Goal: Find specific page/section: Find specific page/section

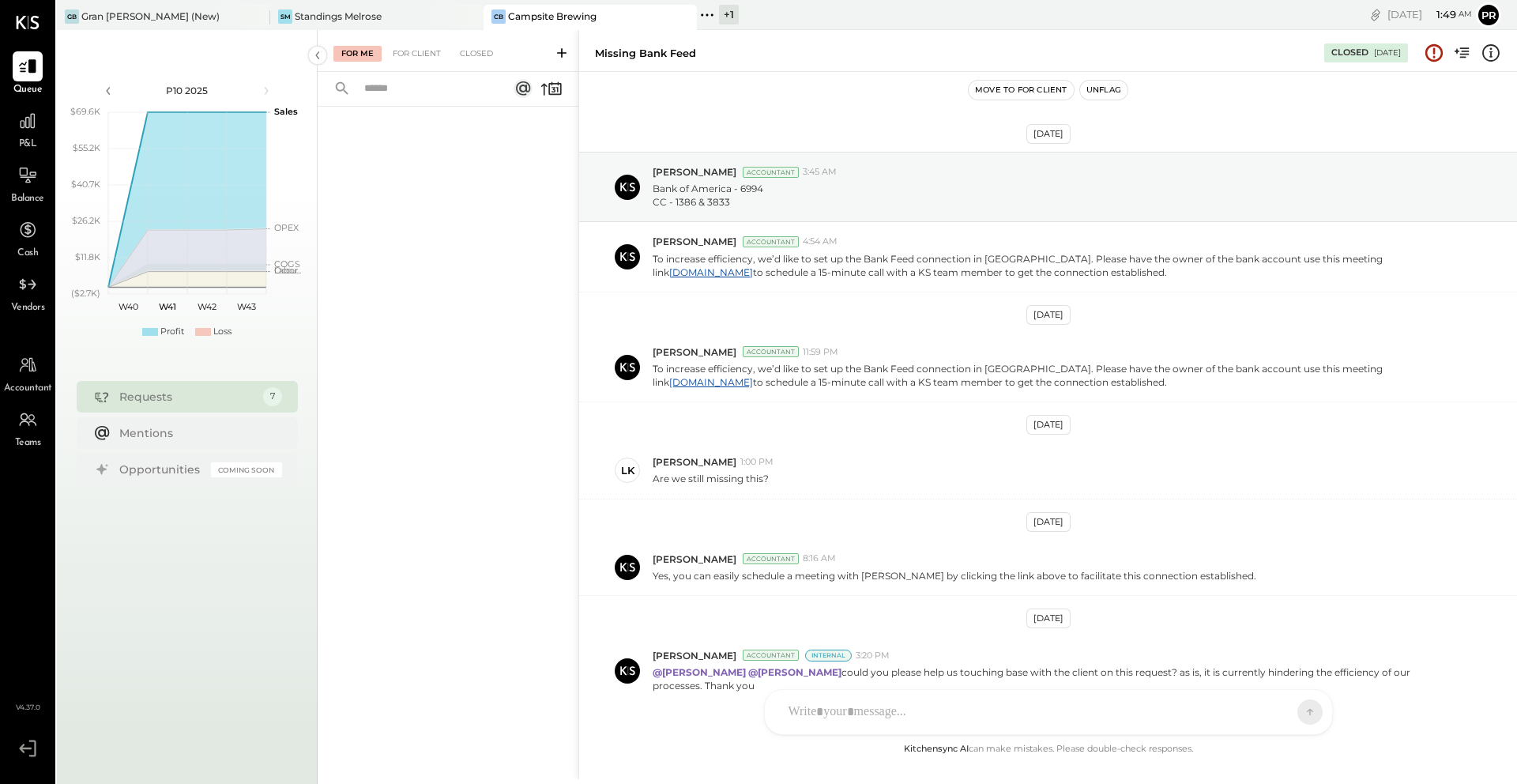
scroll to position [84, 0]
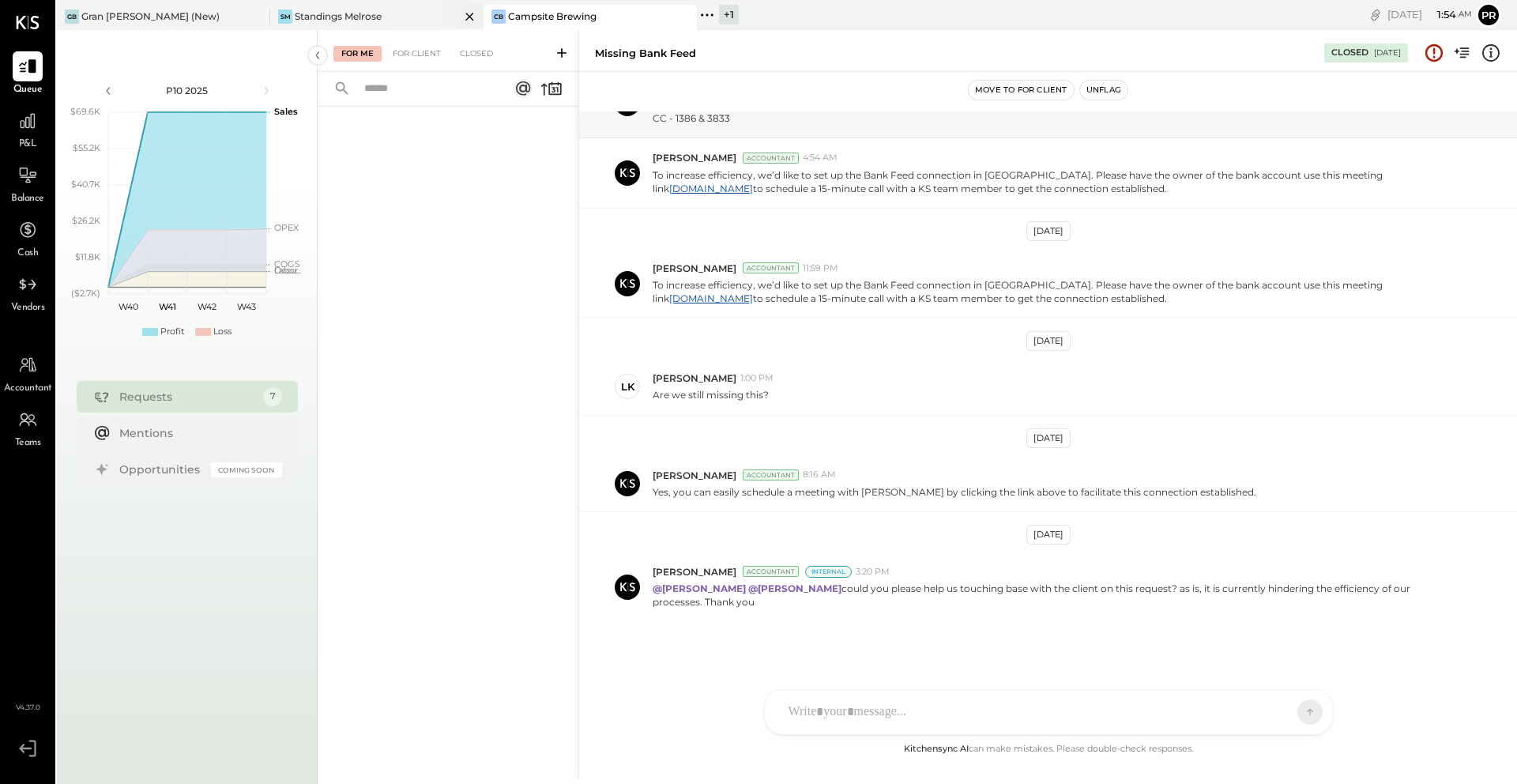
click at [408, 28] on div "SM Standings Melrose" at bounding box center [377, 18] width 214 height 26
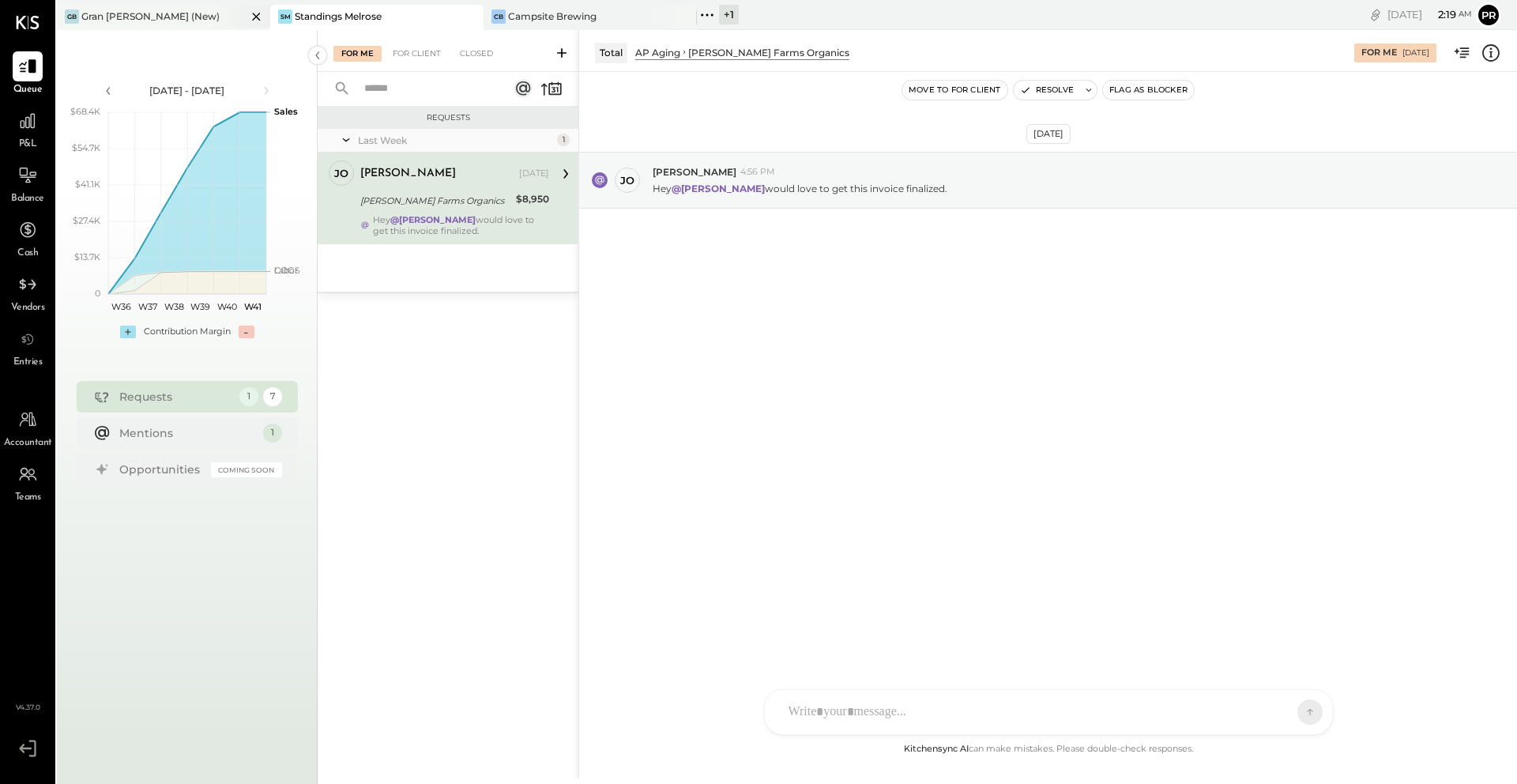
click at [218, 23] on div at bounding box center [242, 16] width 55 height 23
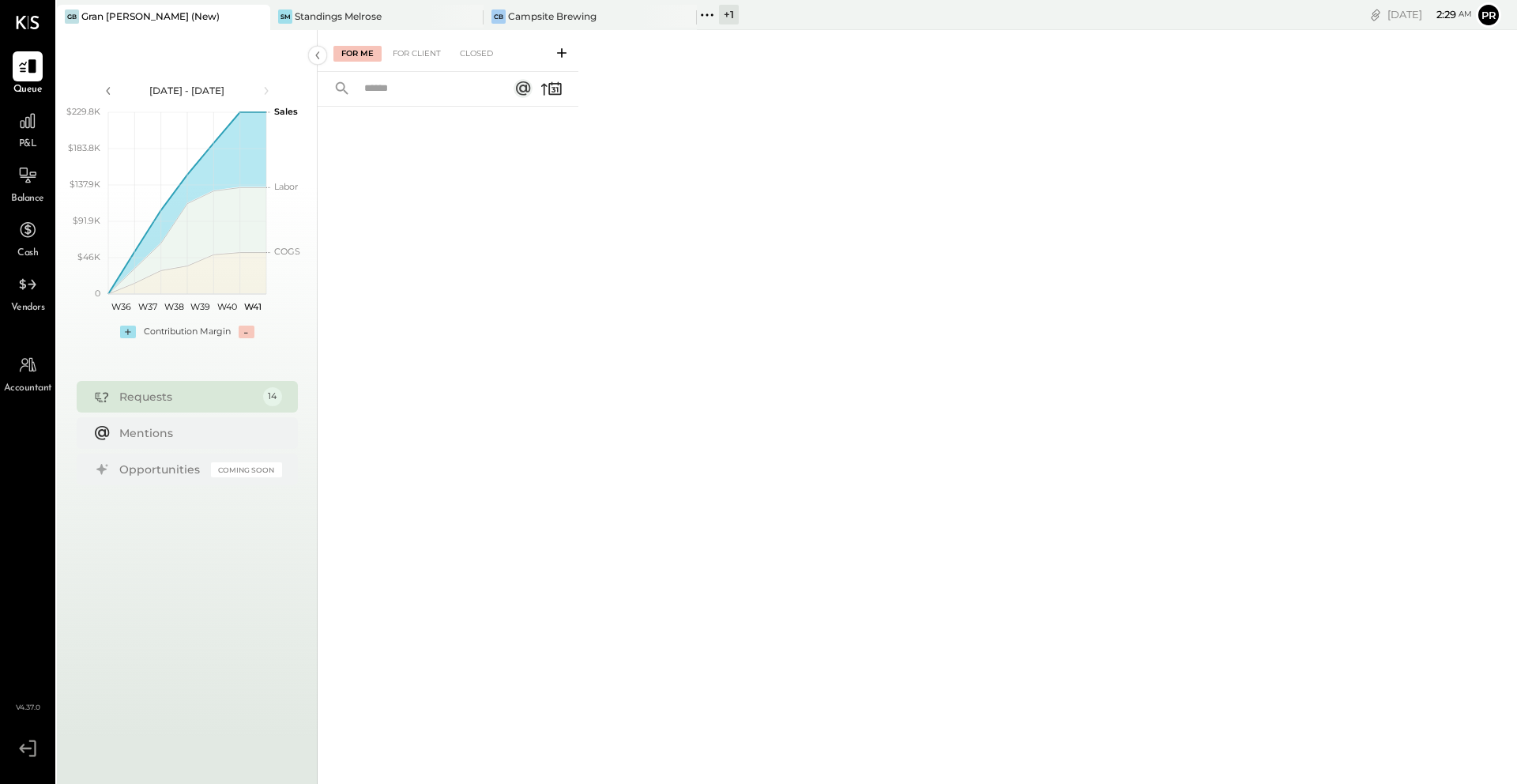
click at [728, 18] on div "+ 1" at bounding box center [729, 15] width 20 height 20
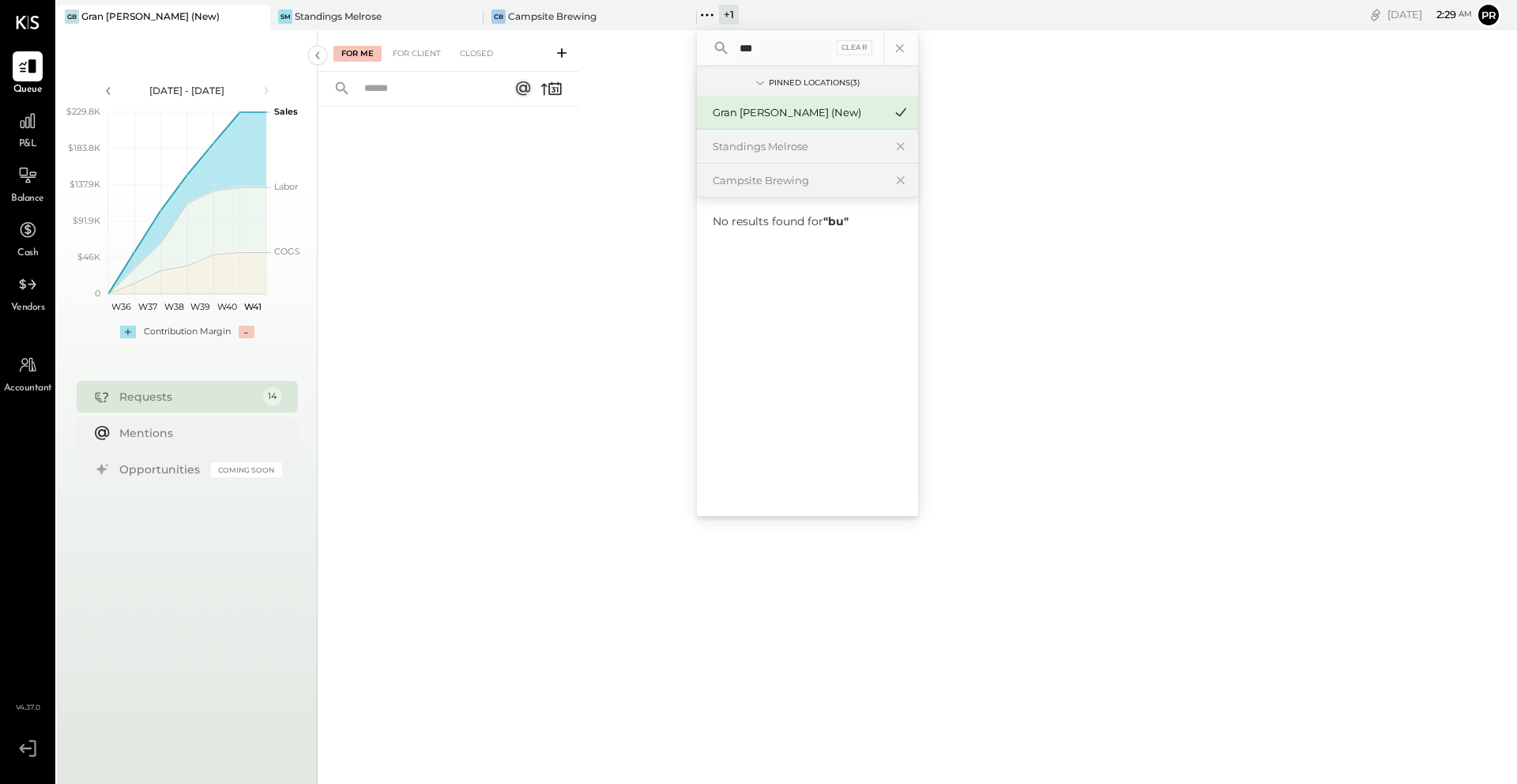
type input "****"
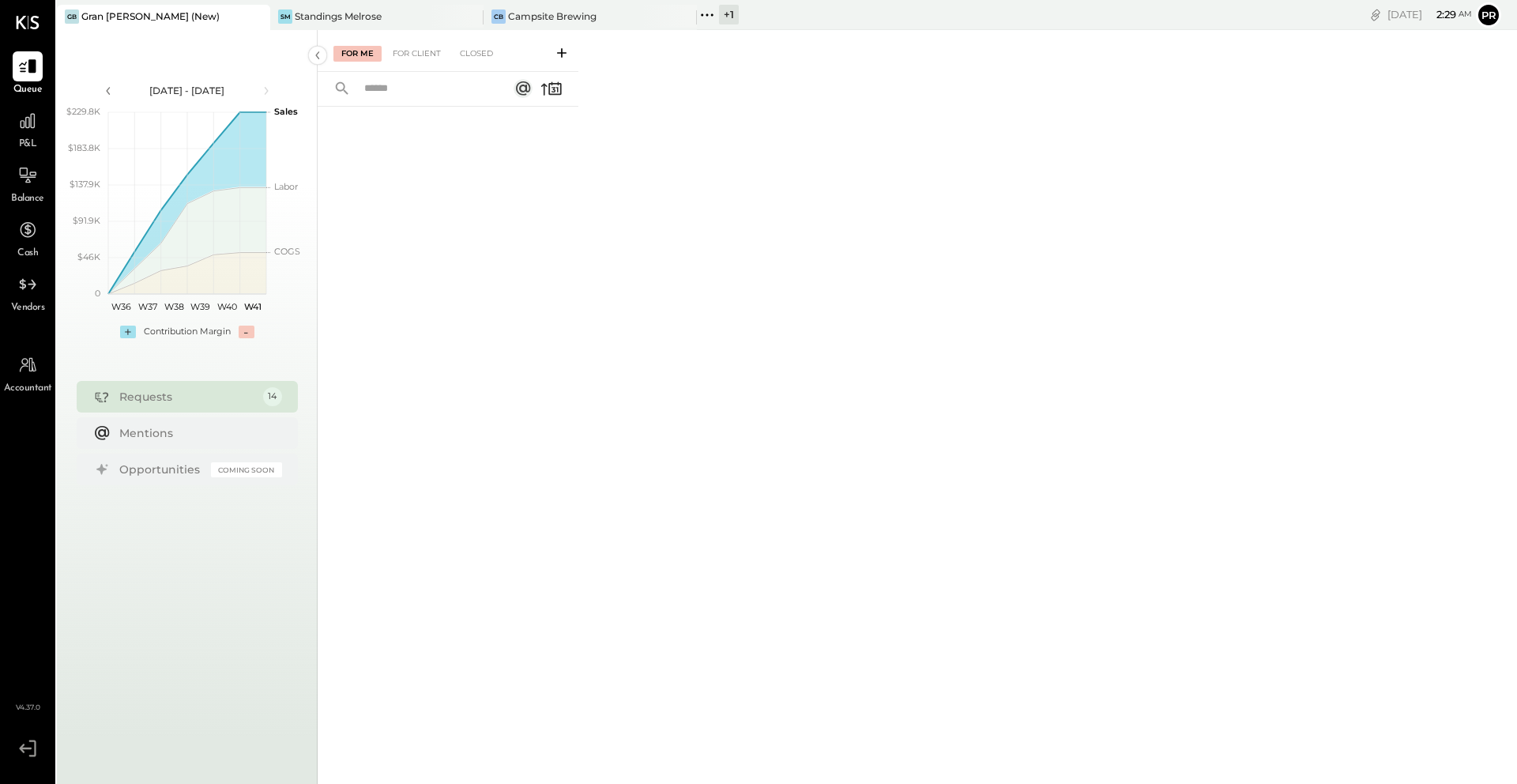
click at [571, 237] on div at bounding box center [448, 422] width 261 height 632
